Goal: Information Seeking & Learning: Learn about a topic

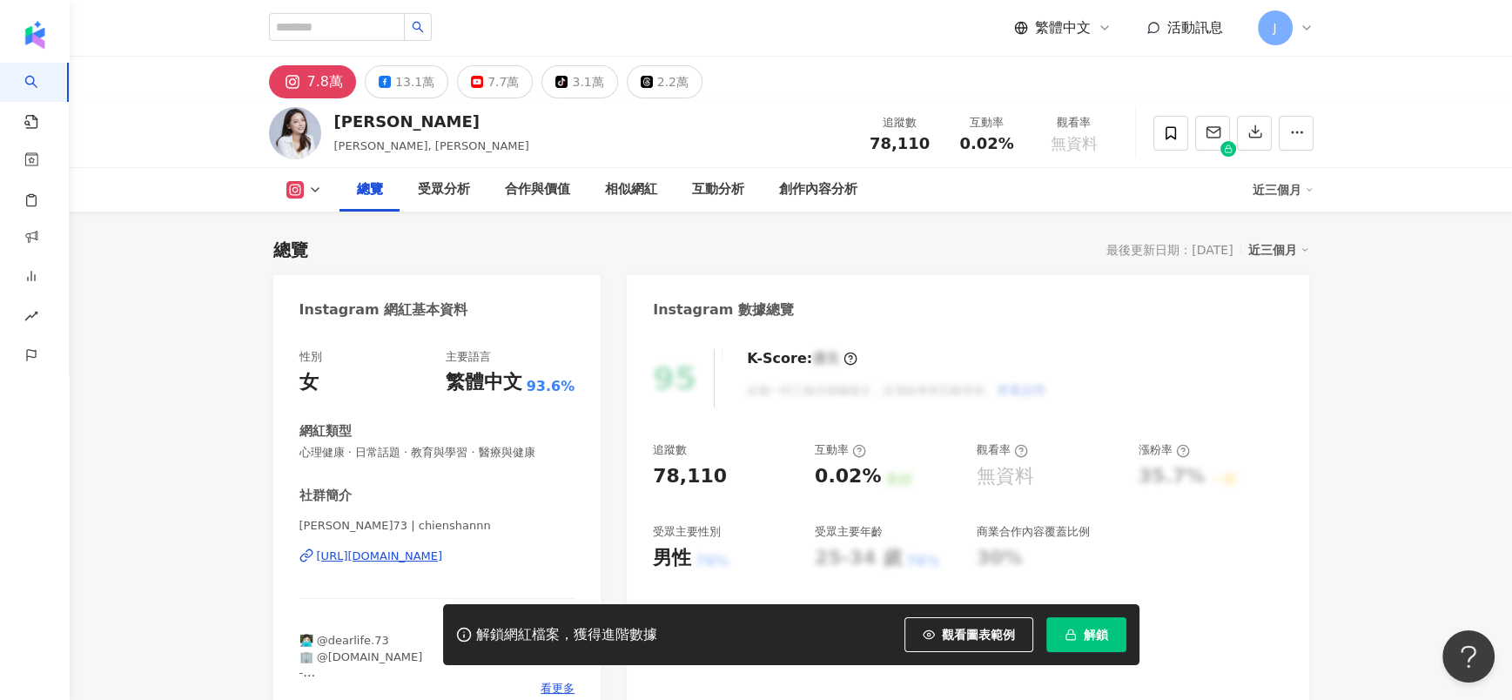
click at [1087, 633] on span "解鎖" at bounding box center [1096, 635] width 24 height 14
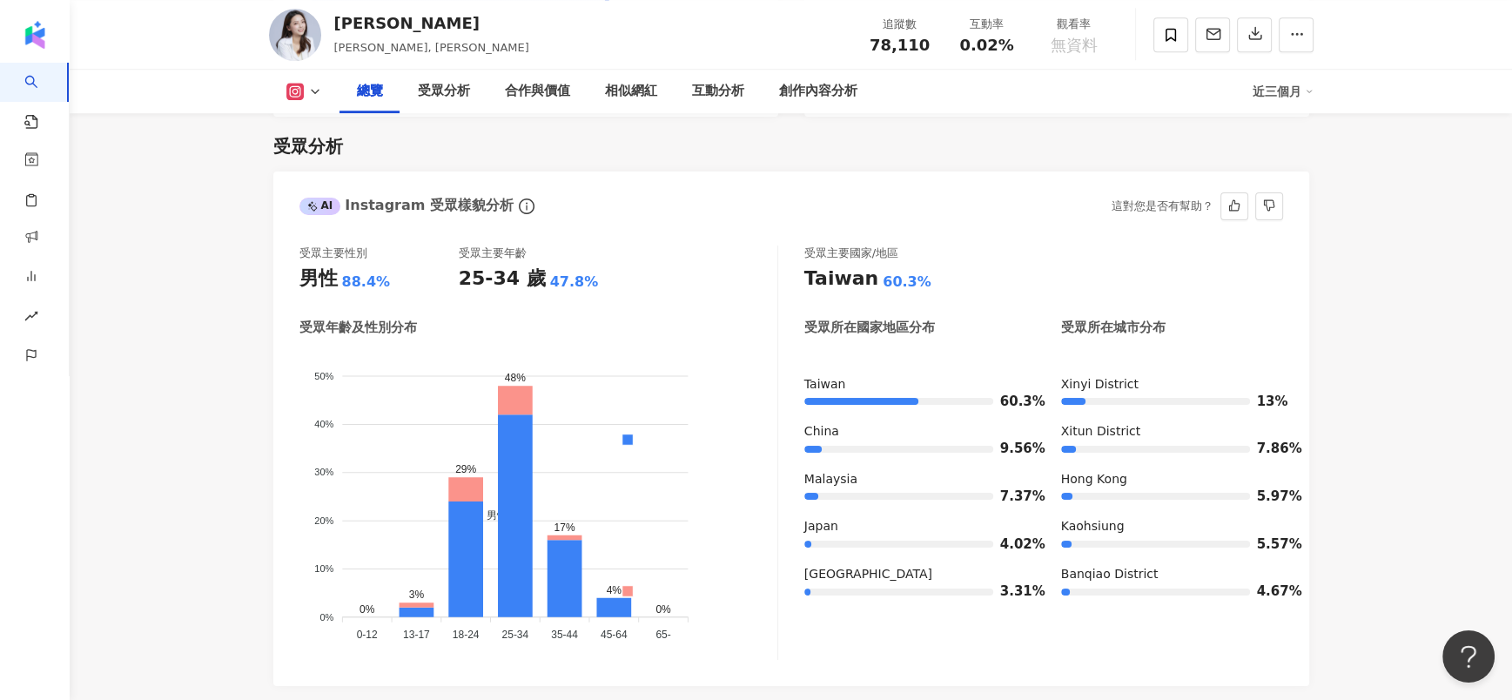
scroll to position [1542, 0]
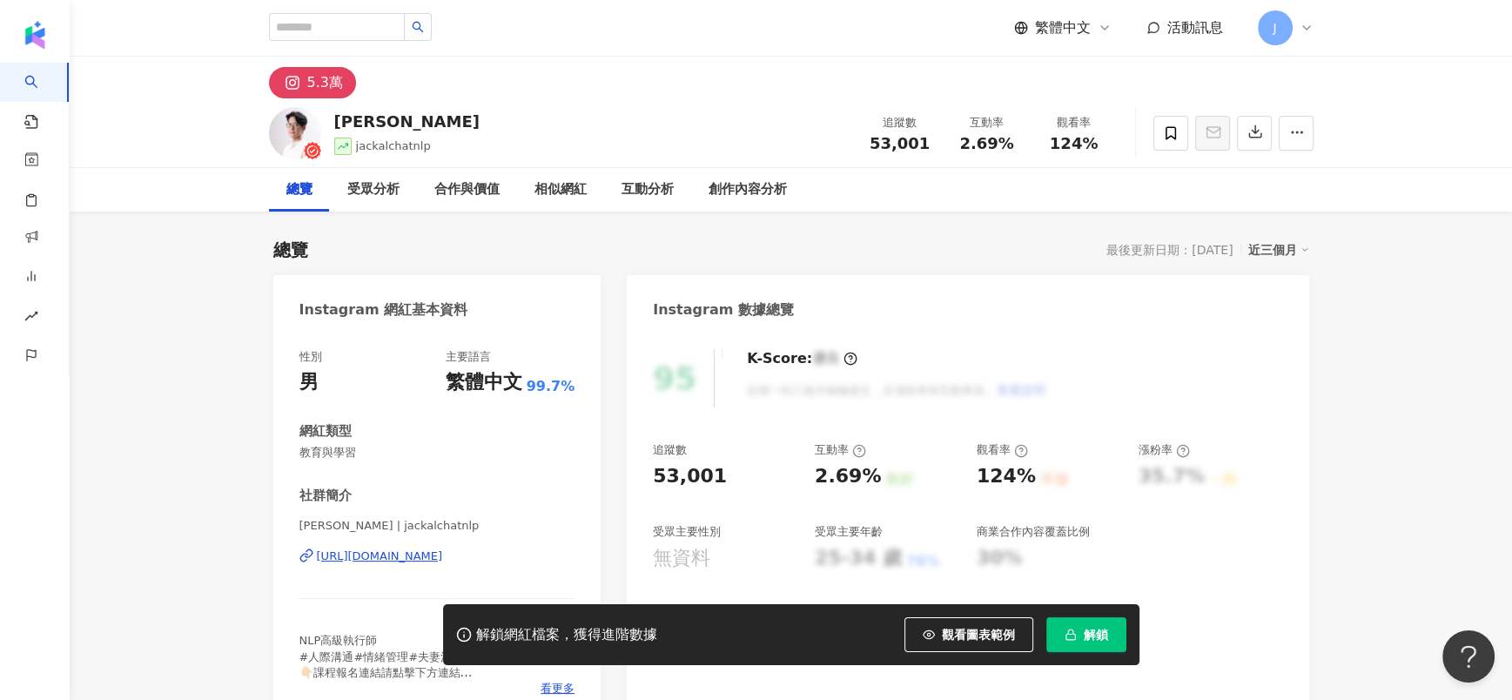
click at [1096, 628] on span "解鎖" at bounding box center [1096, 635] width 24 height 14
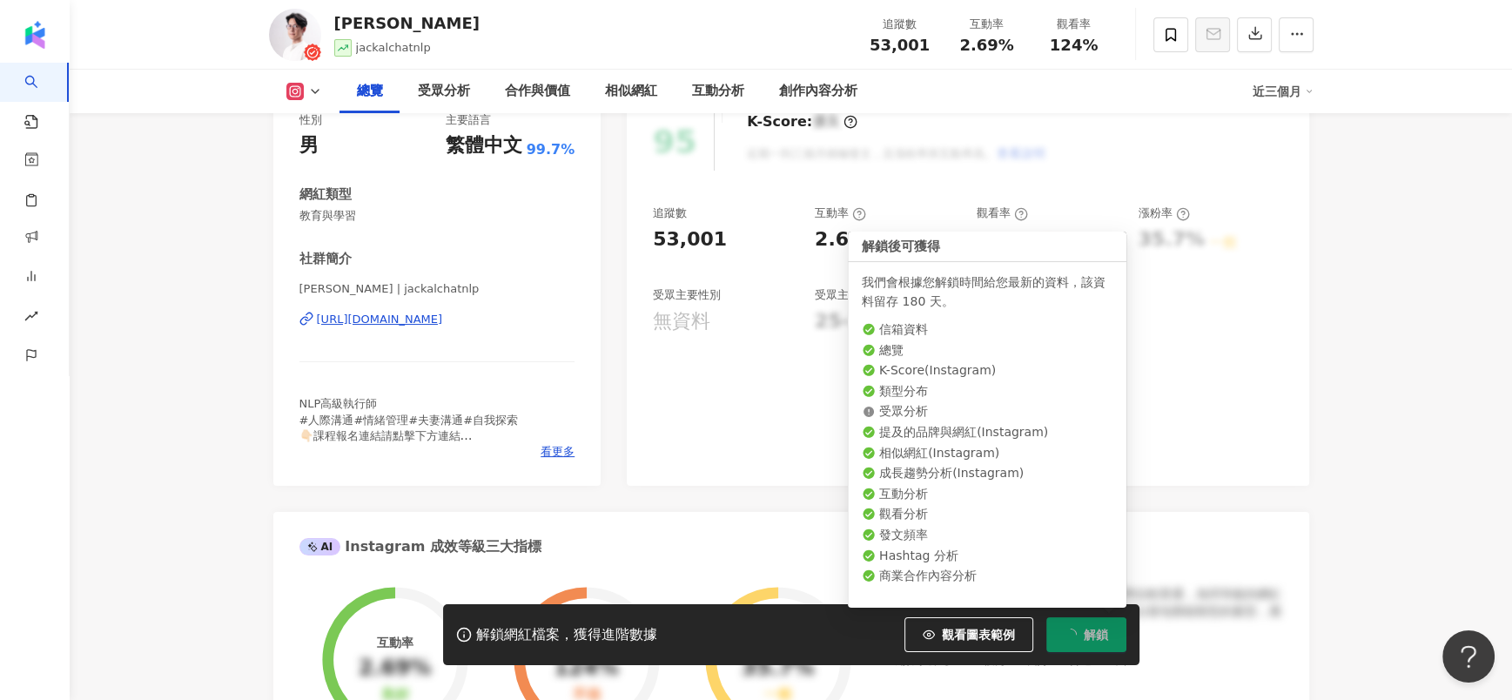
scroll to position [106, 0]
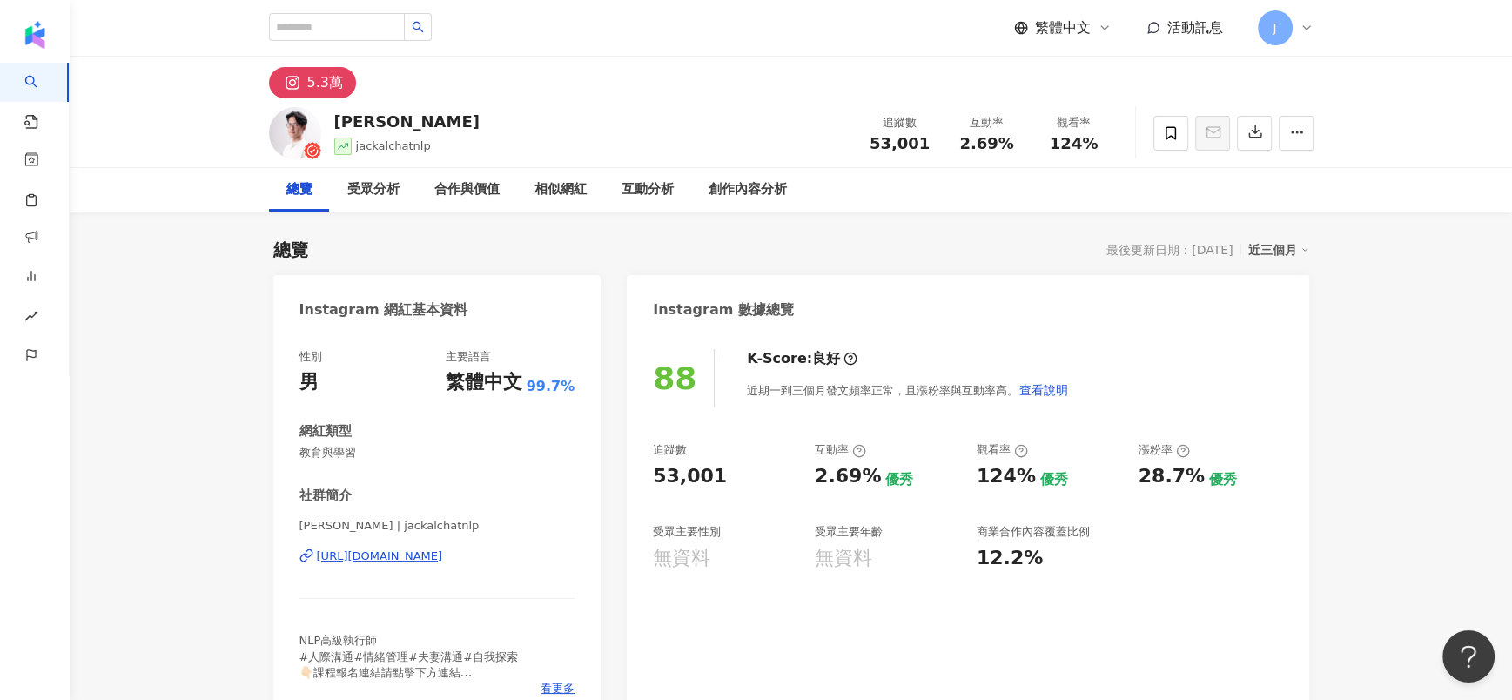
click at [319, 91] on div "5.3萬" at bounding box center [325, 83] width 36 height 24
click at [443, 555] on div "[URL][DOMAIN_NAME]" at bounding box center [380, 556] width 126 height 16
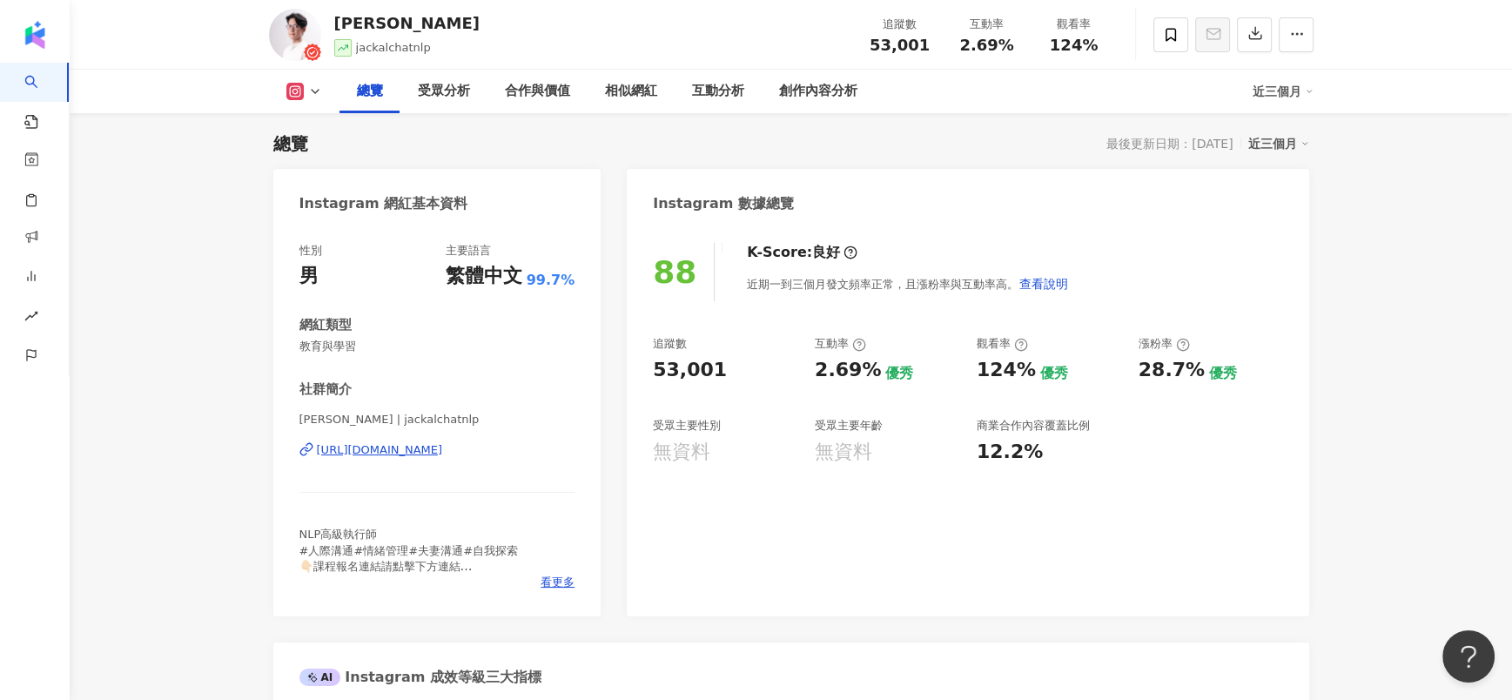
scroll to position [106, 0]
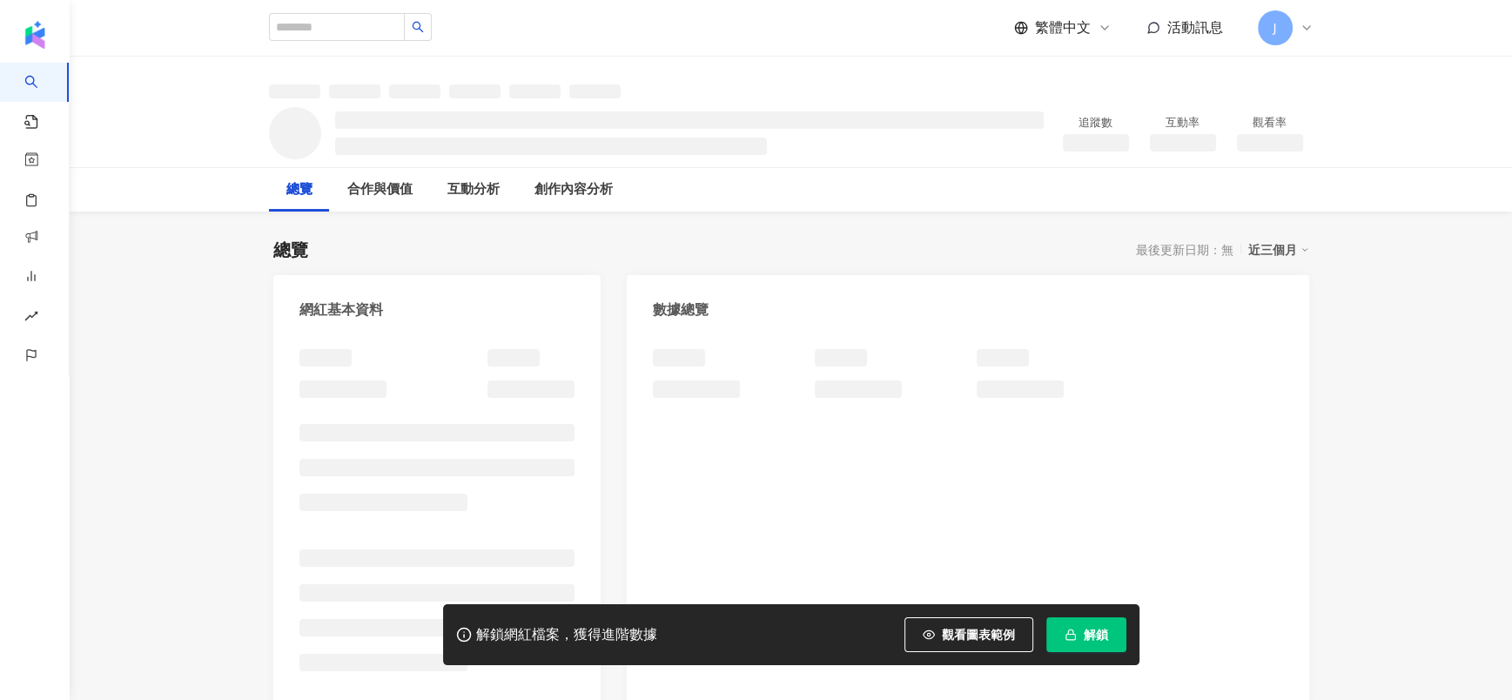
click at [1072, 641] on icon "button" at bounding box center [1070, 634] width 12 height 12
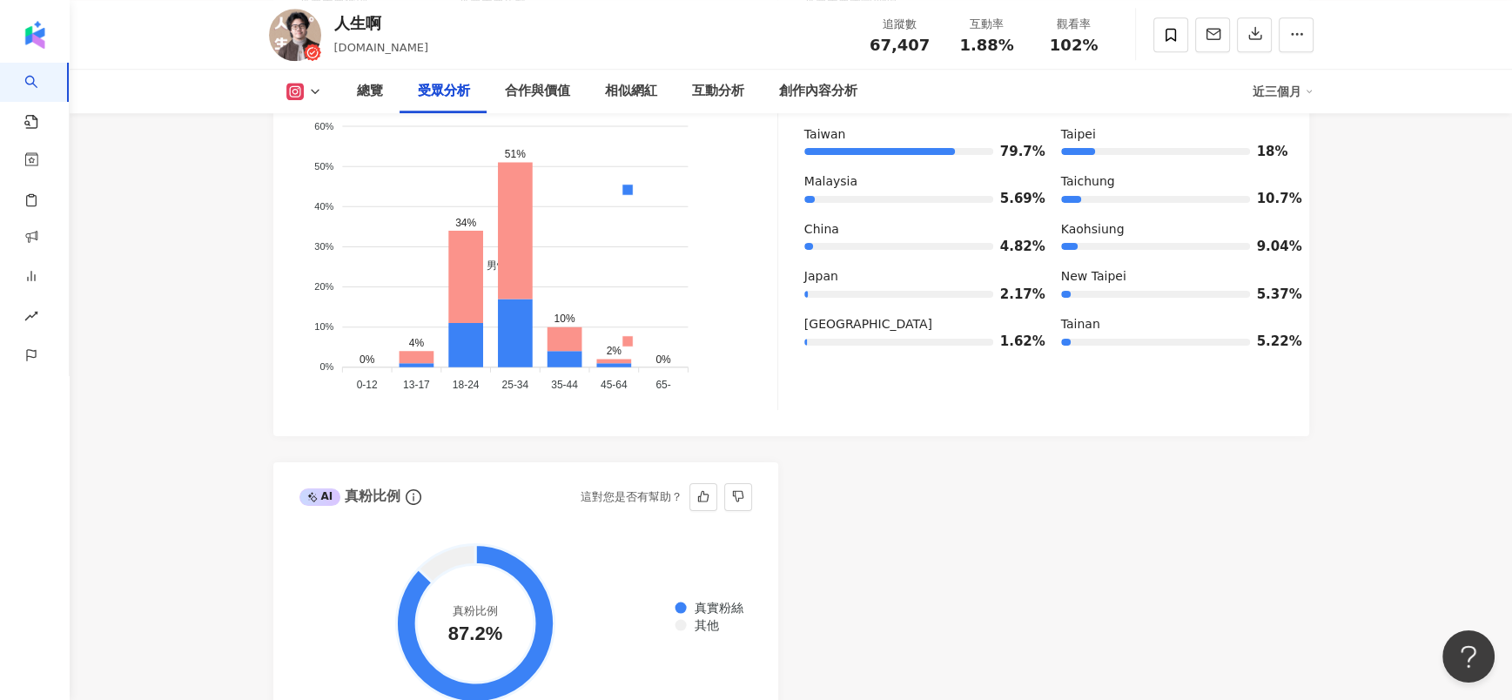
scroll to position [1648, 0]
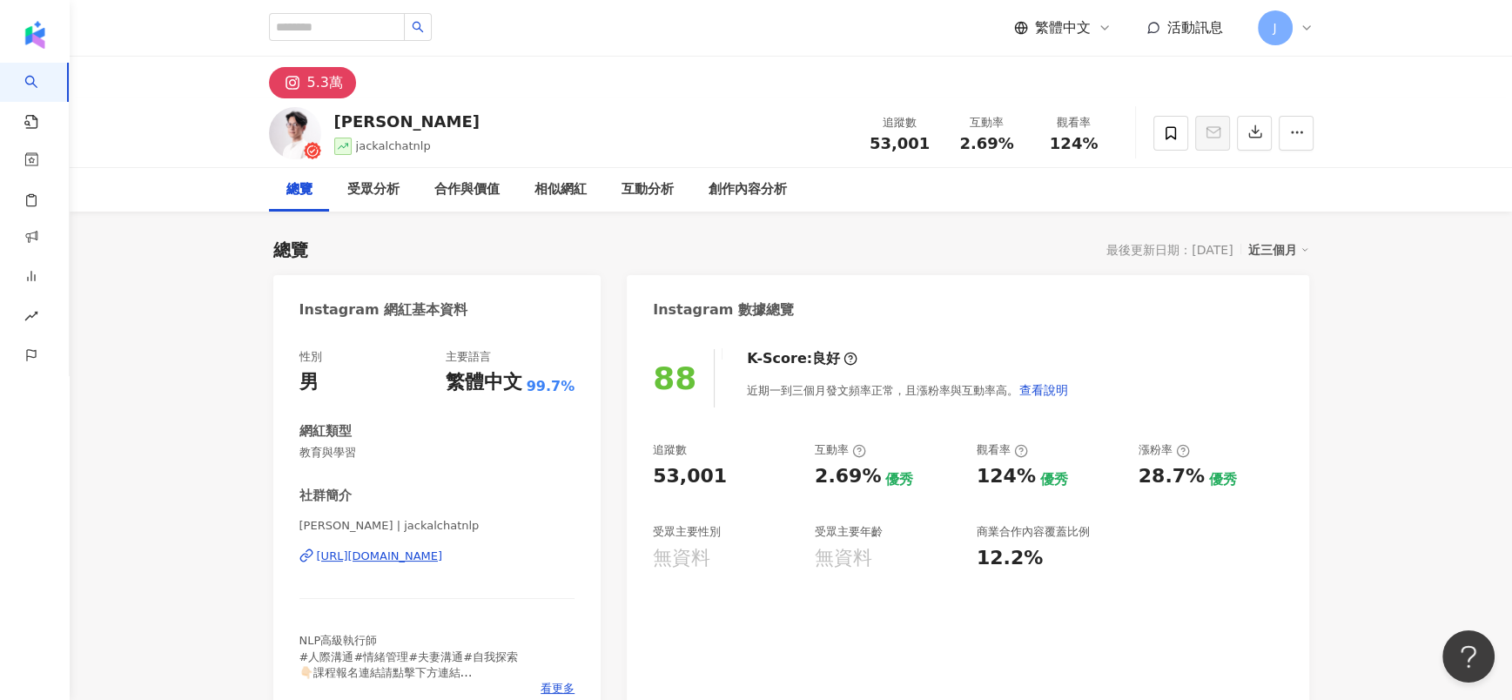
scroll to position [106, 0]
